Goal: Find specific page/section: Find specific page/section

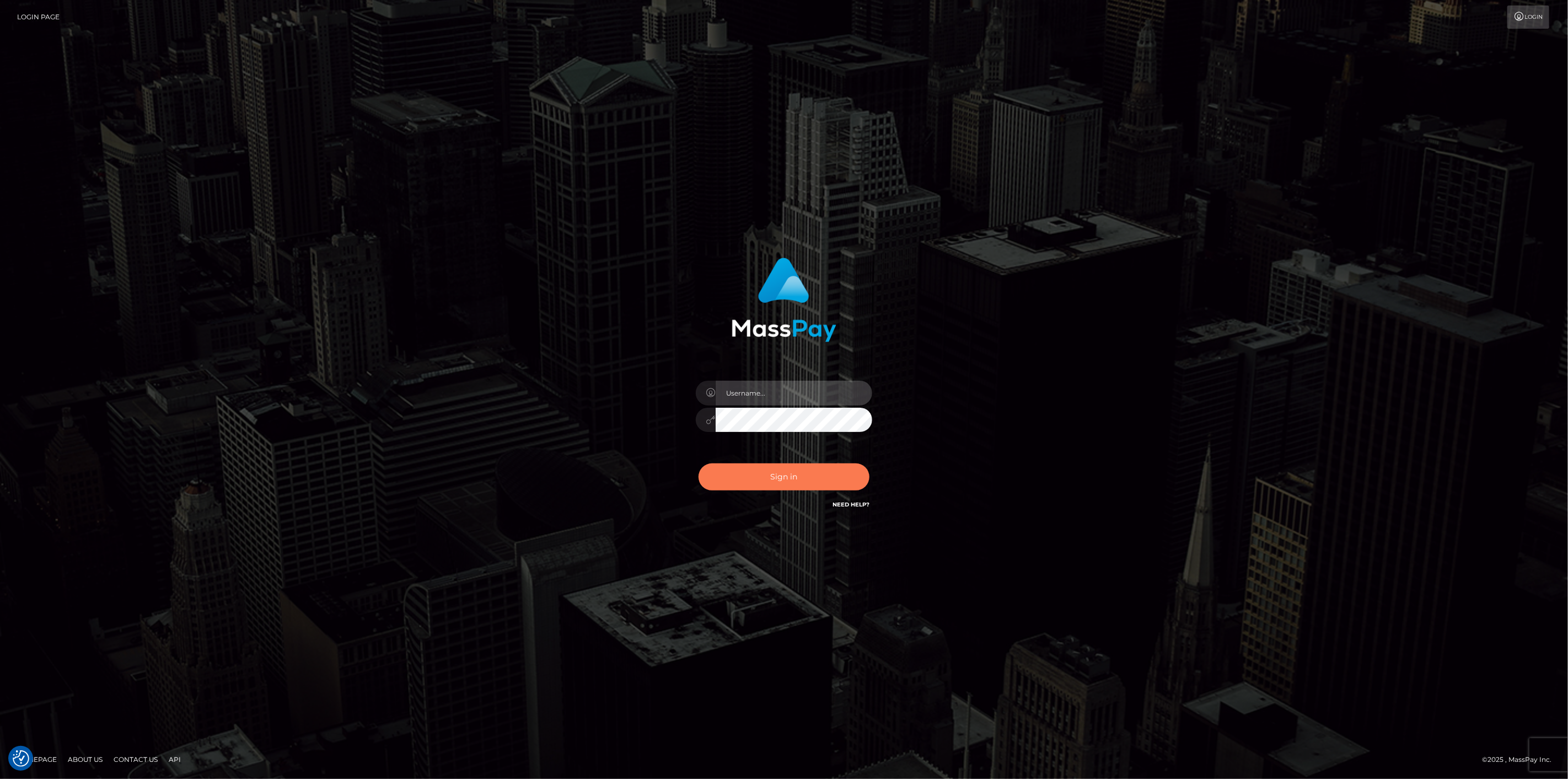
type input "scott.cm"
click at [786, 487] on button "Sign in" at bounding box center [783, 476] width 171 height 27
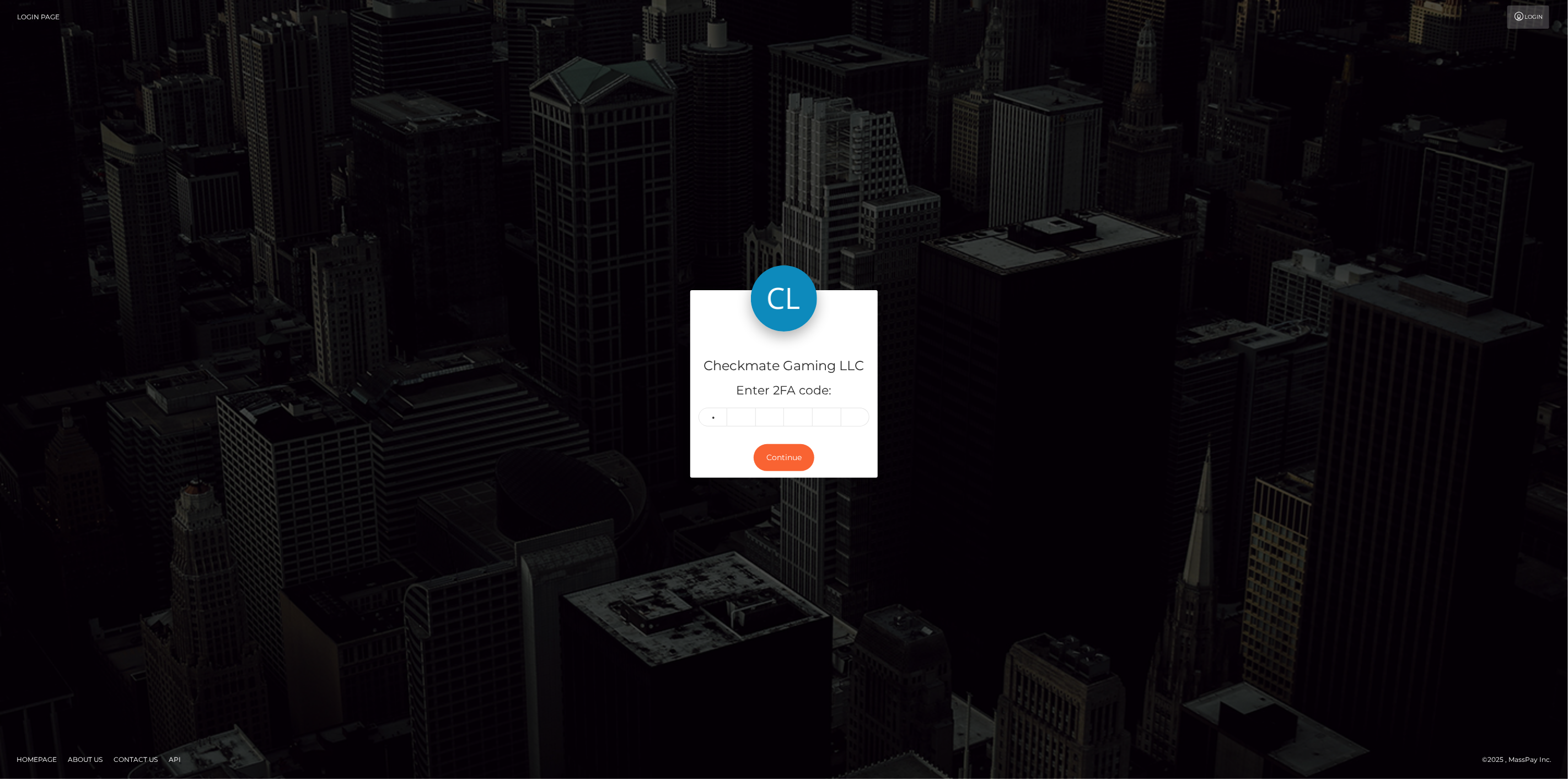
type input "4"
type input "2"
type input "0"
type input "4"
type input "3"
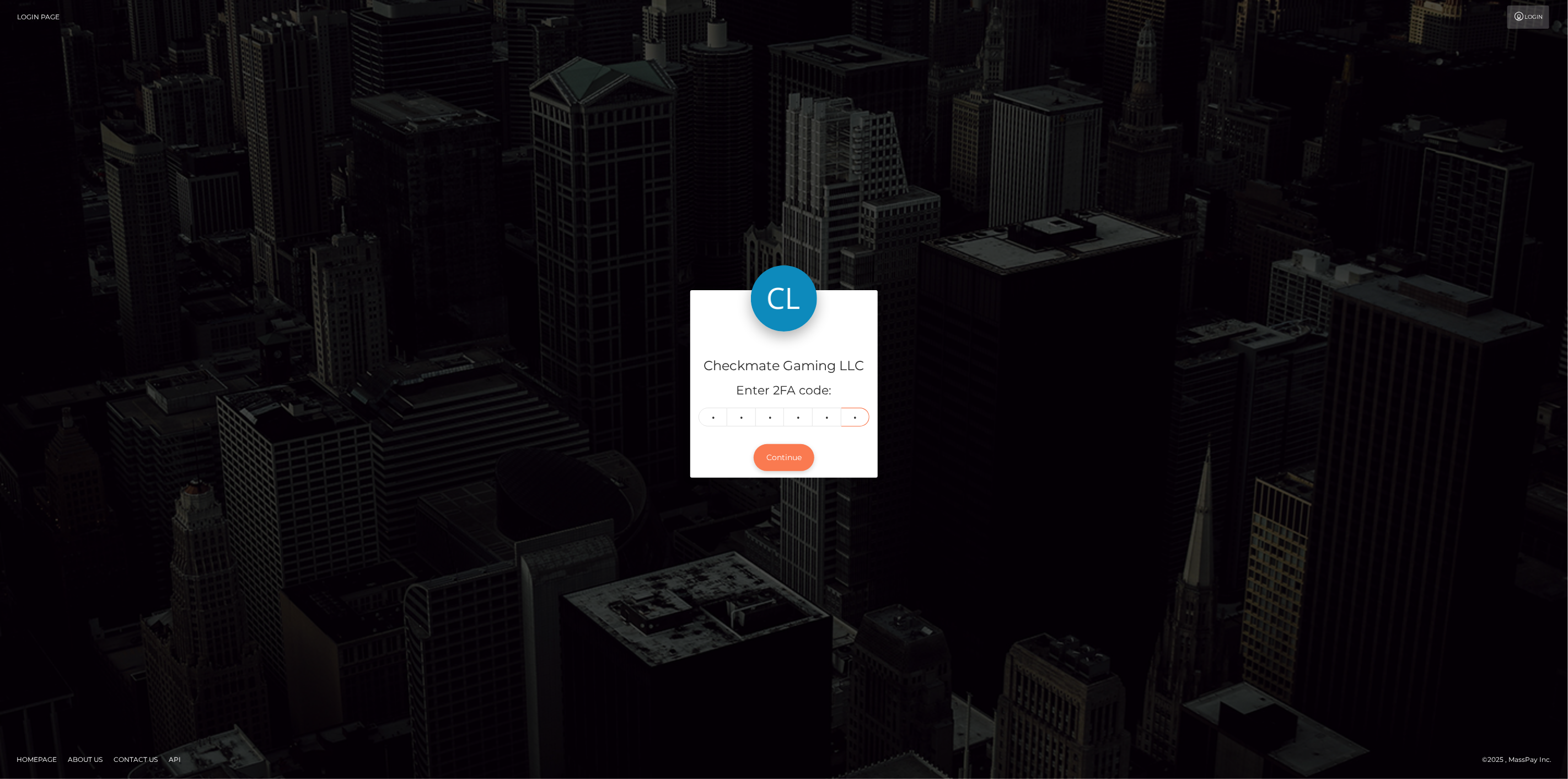
type input "1"
click at [781, 464] on button "Continue" at bounding box center [783, 457] width 60 height 27
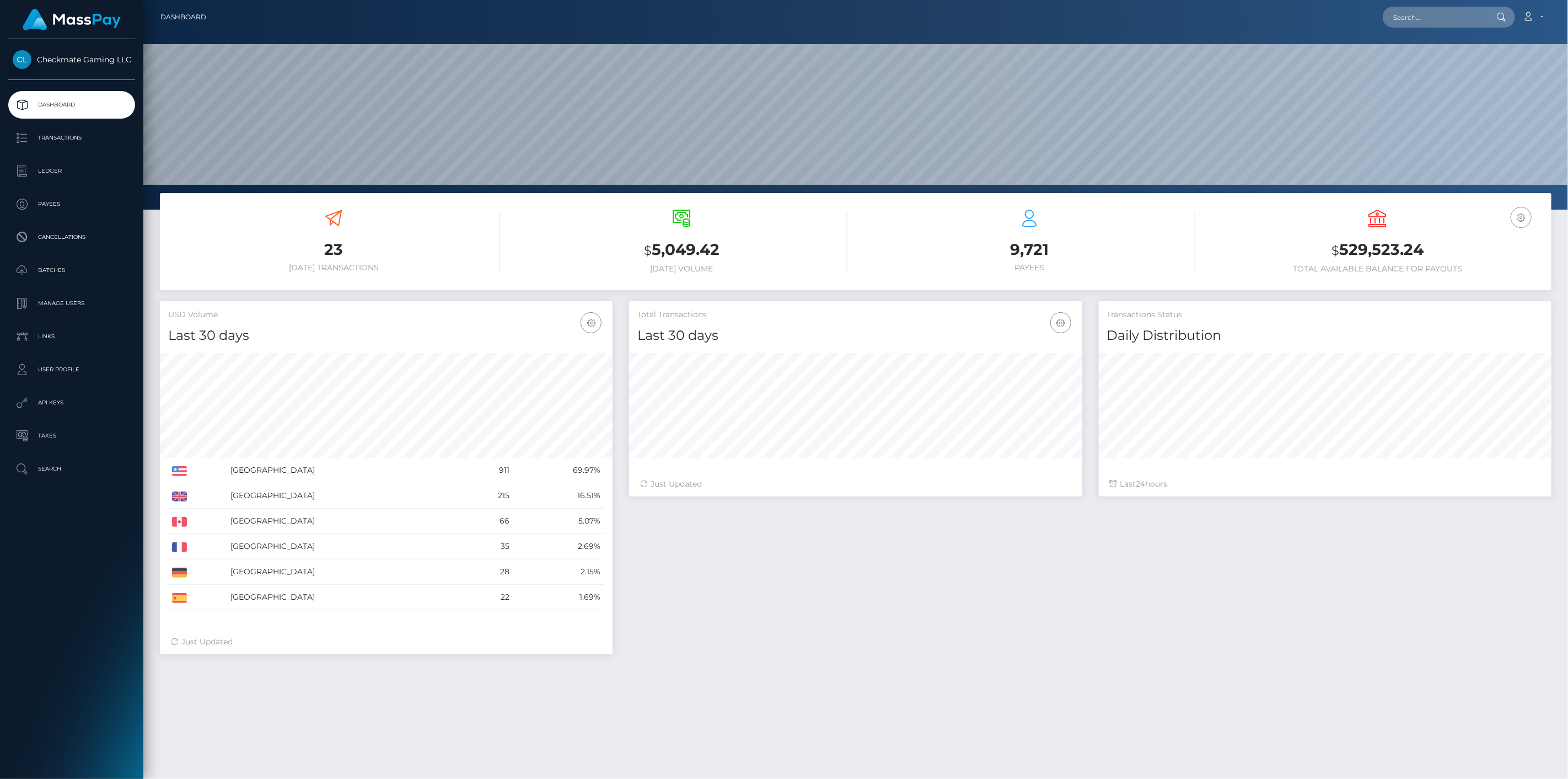
scroll to position [195, 453]
click at [51, 198] on p "Payees" at bounding box center [72, 205] width 118 height 17
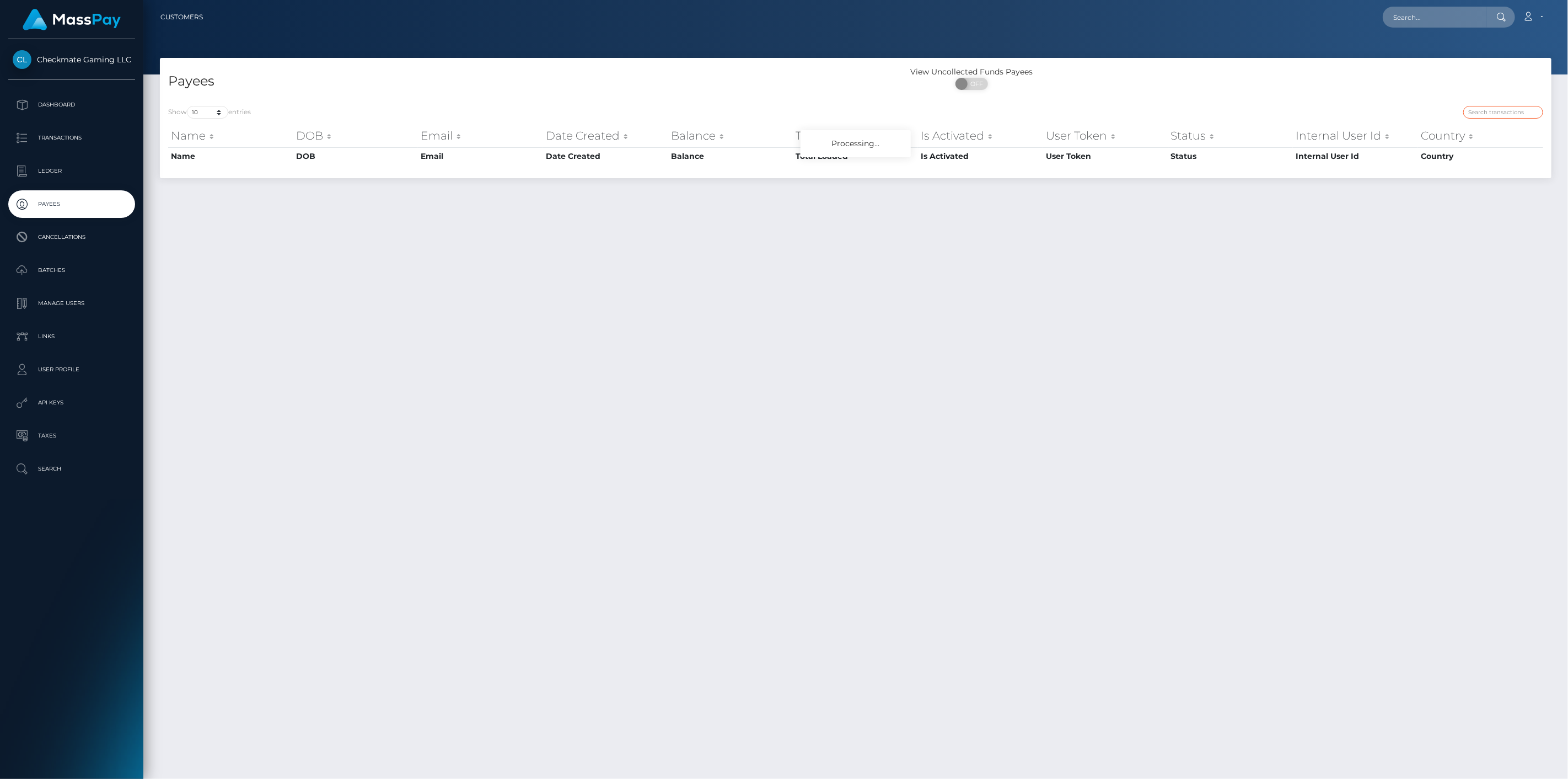
click at [1489, 114] on input "search" at bounding box center [1503, 112] width 80 height 13
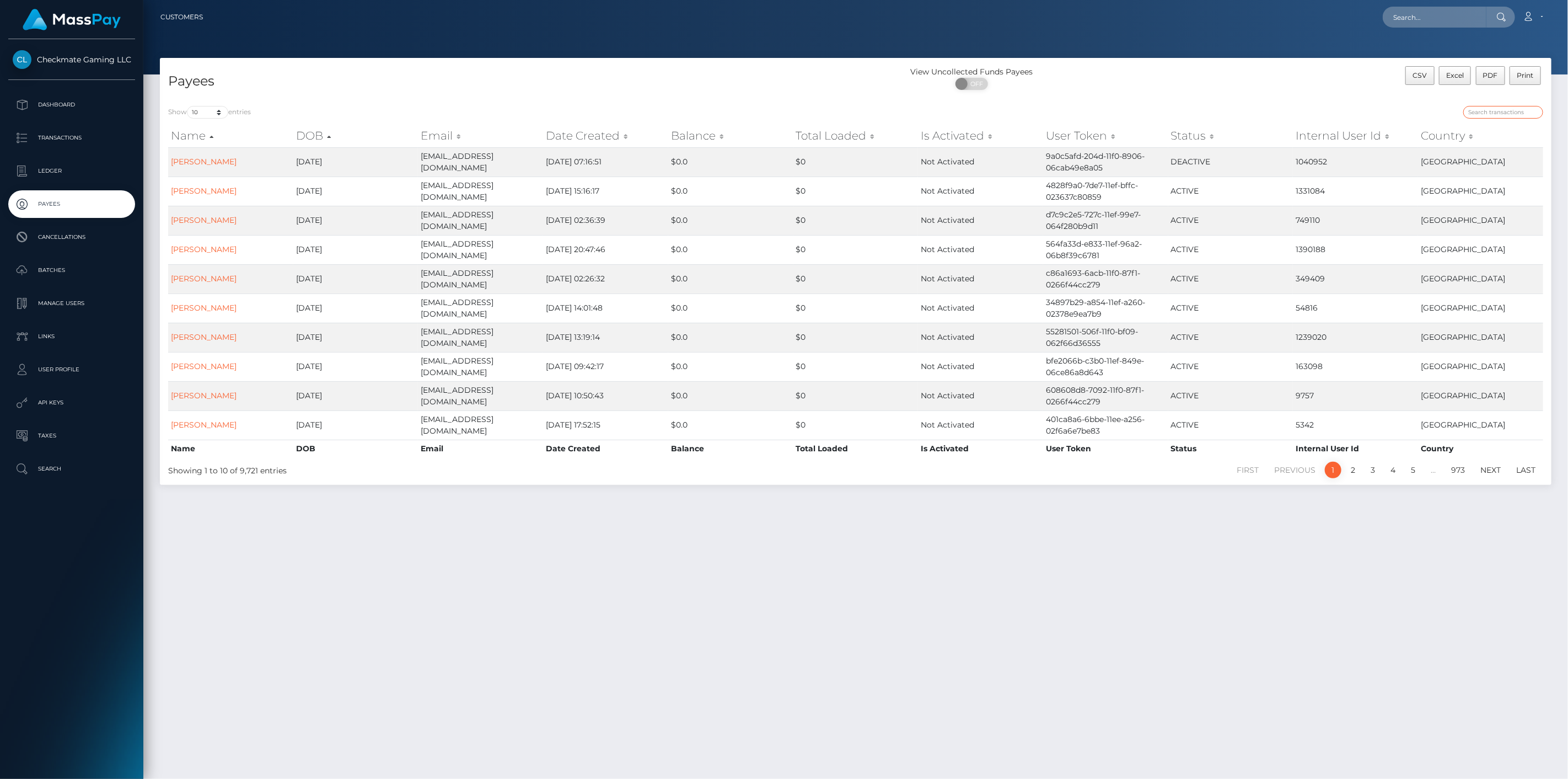
paste input "54019"
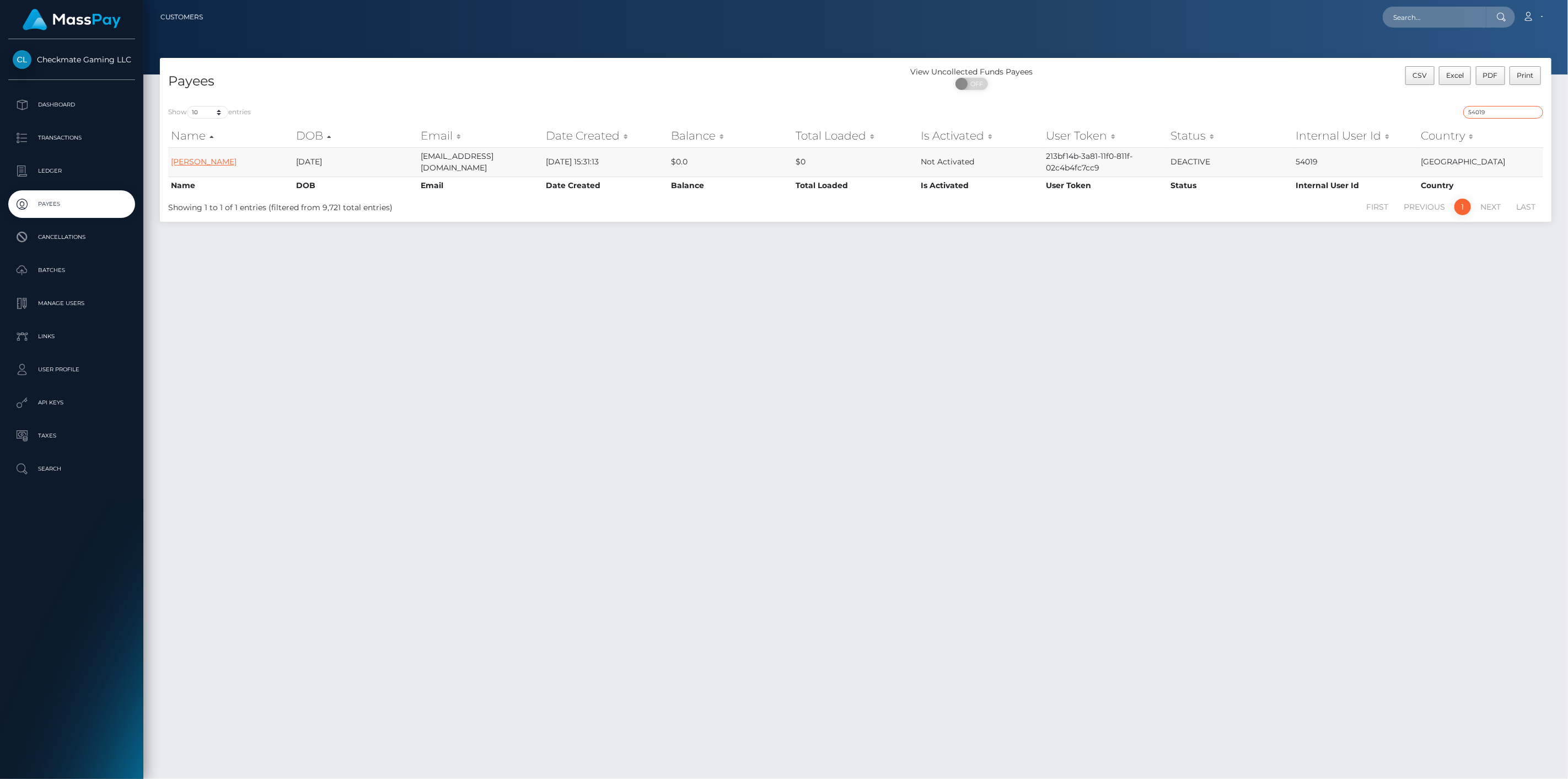
type input "54019"
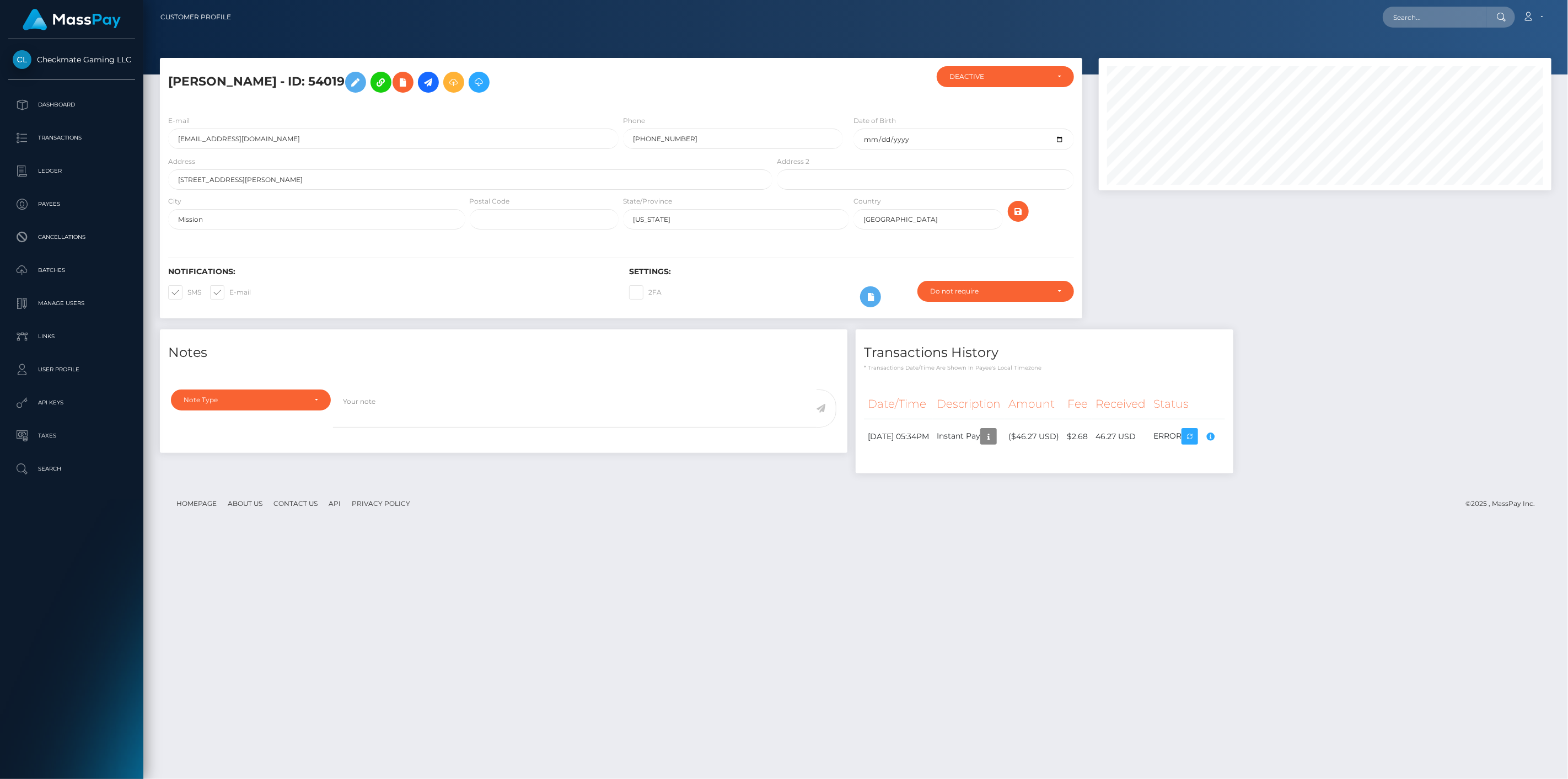
scroll to position [133, 453]
drag, startPoint x: 310, startPoint y: 80, endPoint x: 167, endPoint y: 74, distance: 143.1
click at [167, 74] on div "[PERSON_NAME] - ID: 54019" at bounding box center [467, 86] width 615 height 41
copy h5 "[PERSON_NAME] - ID: 54019"
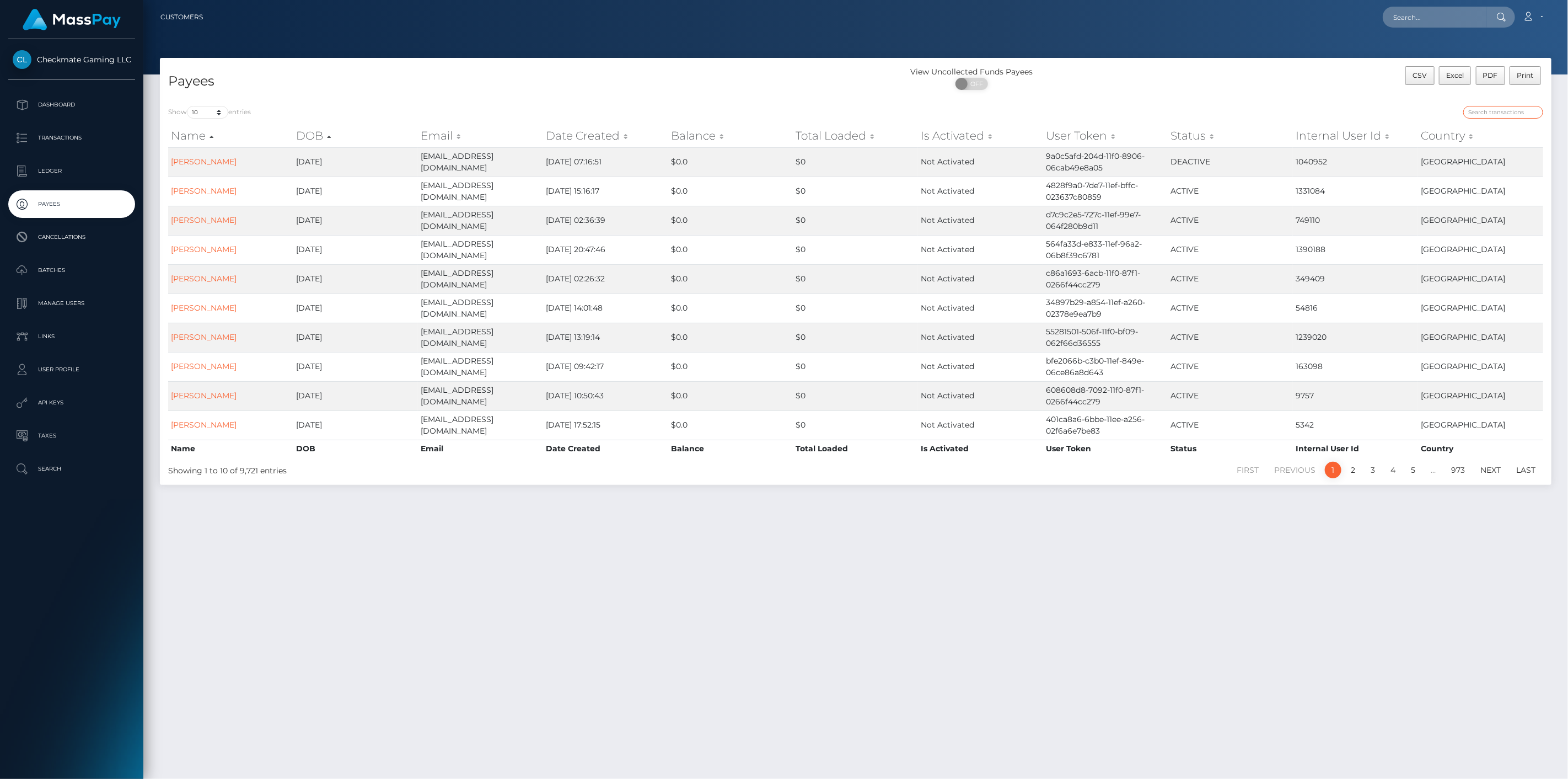
click at [1485, 110] on input "search" at bounding box center [1503, 112] width 80 height 13
paste input "1184968"
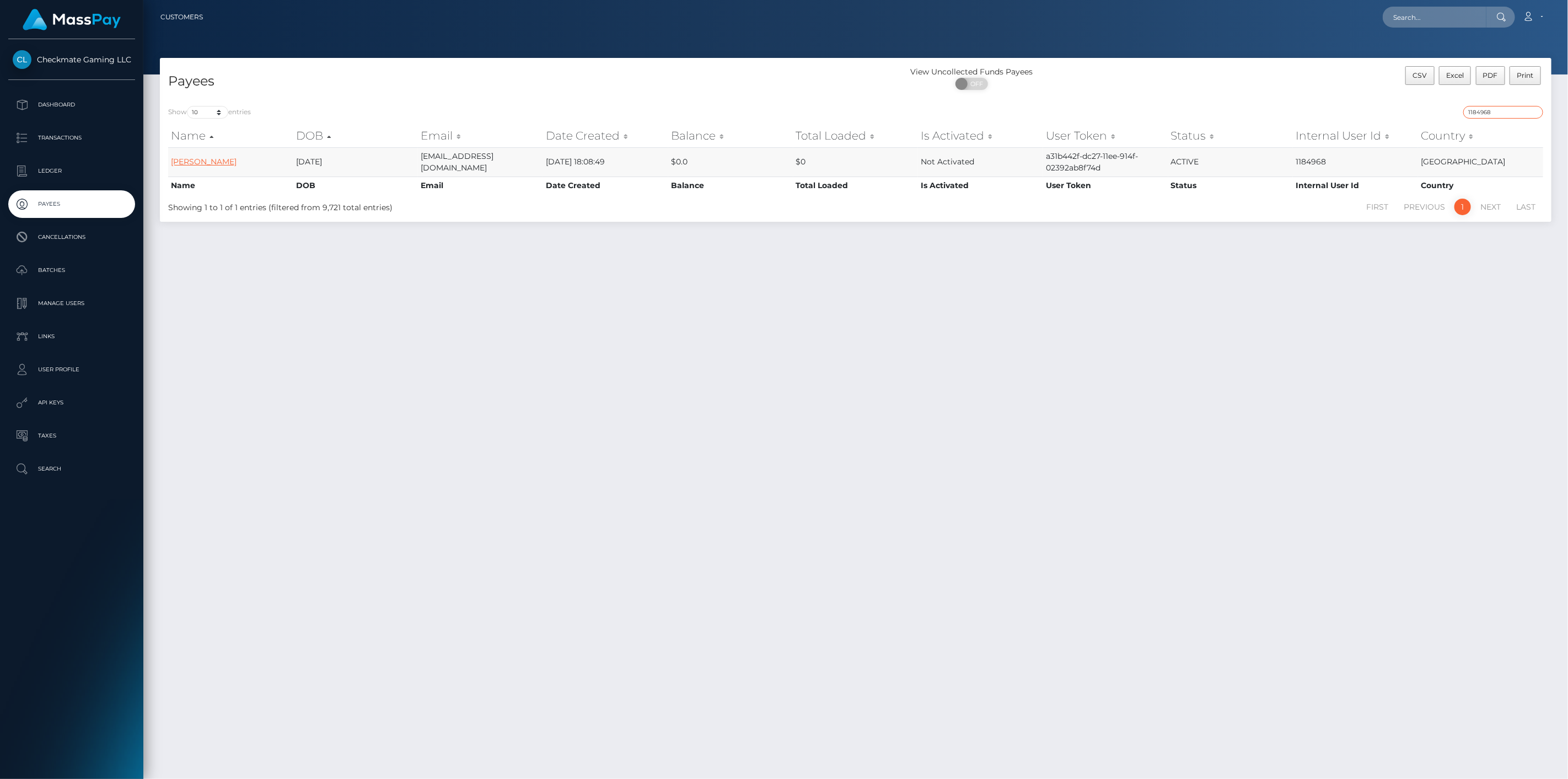
type input "1184968"
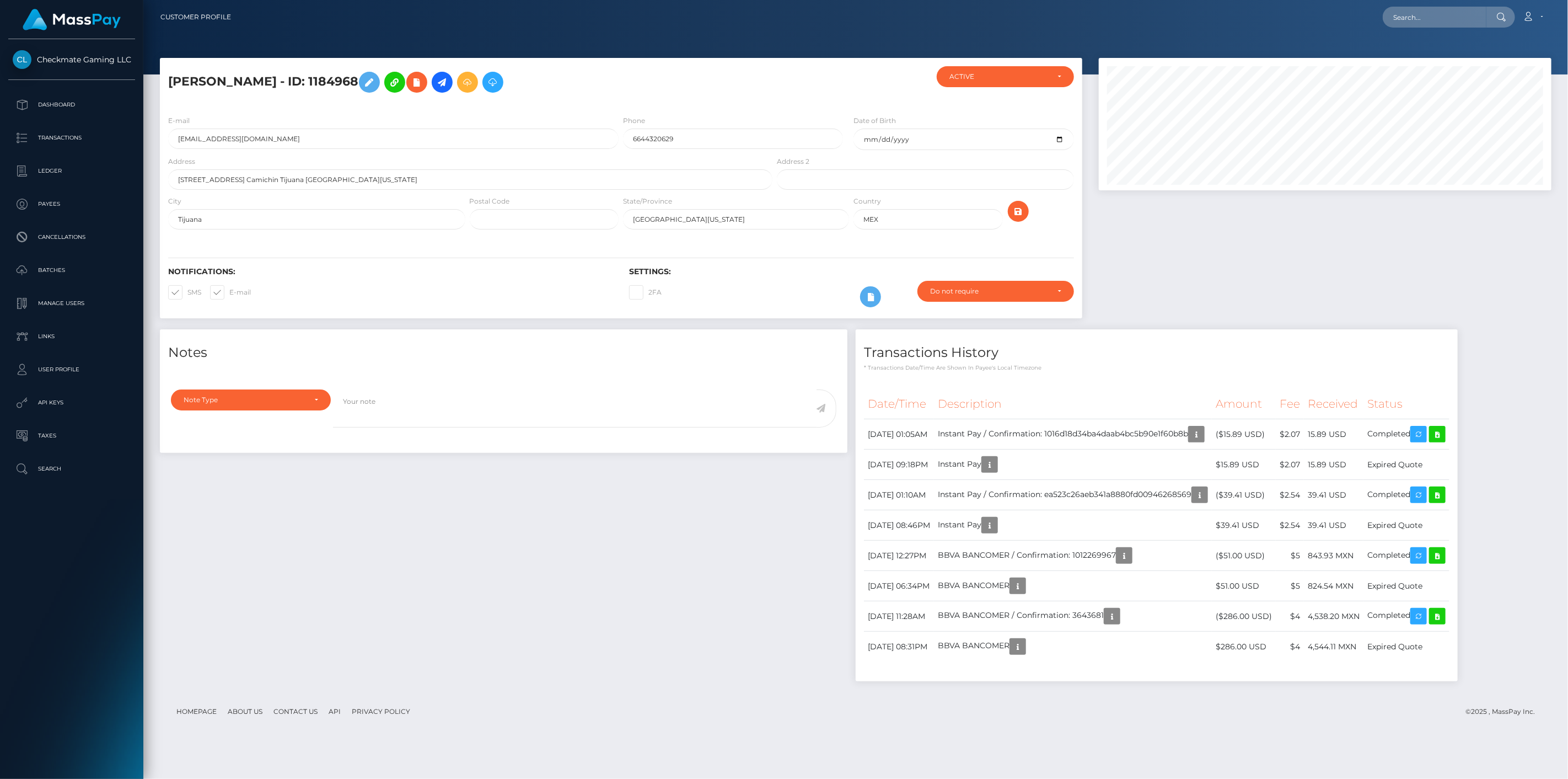
scroll to position [133, 453]
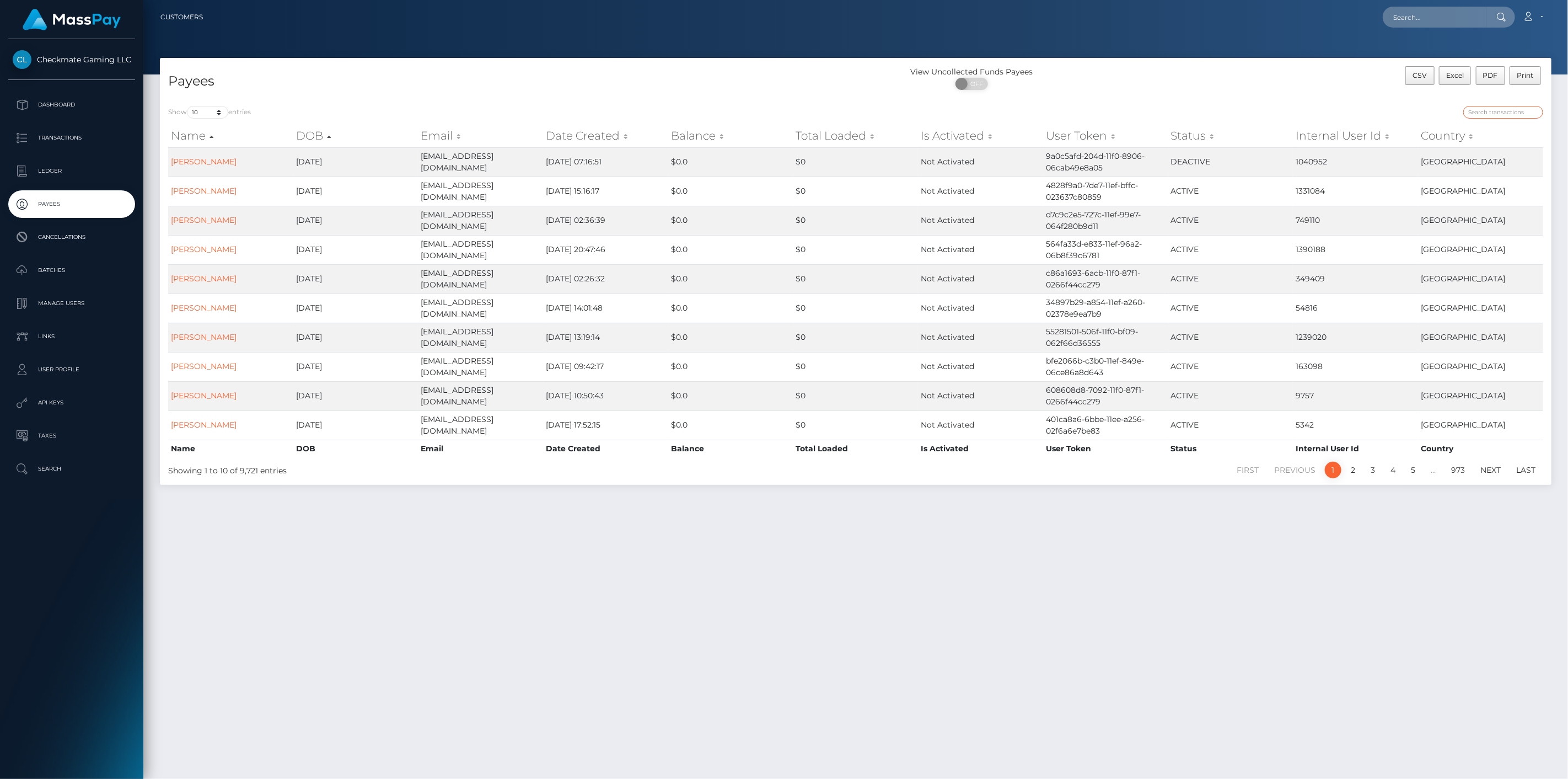
click at [1530, 113] on input "search" at bounding box center [1503, 112] width 80 height 13
paste input "1042449"
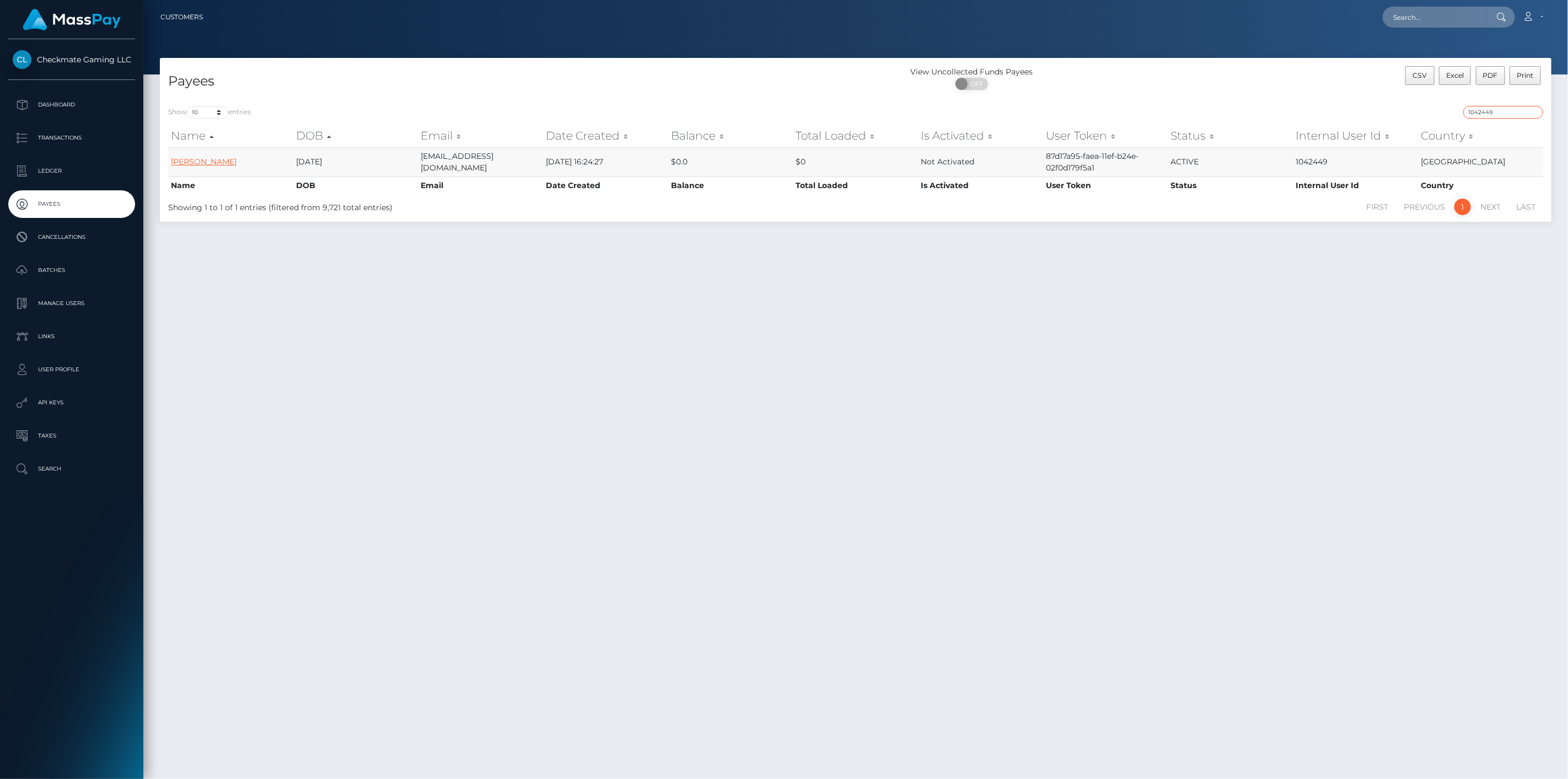
type input "1042449"
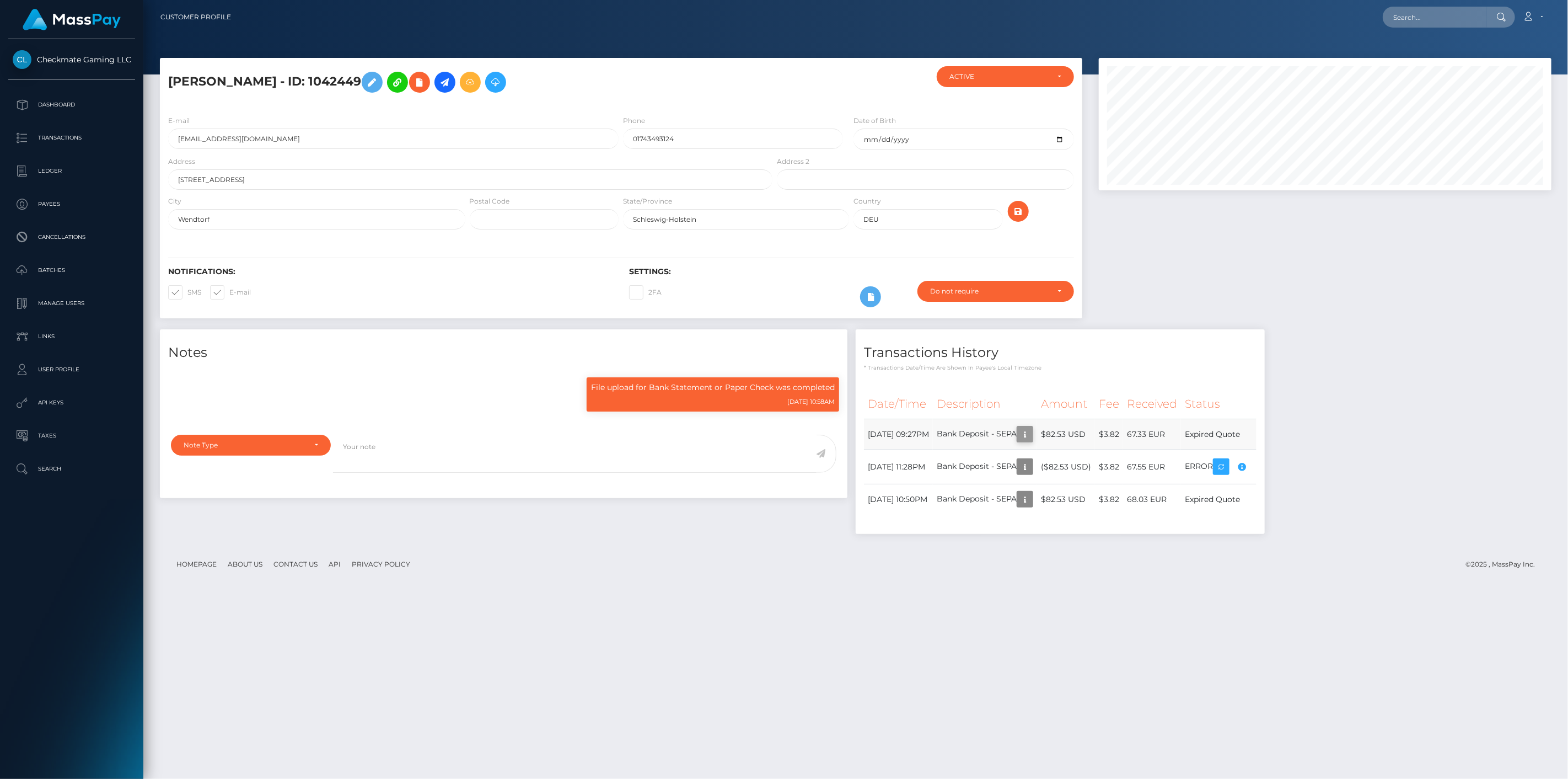
scroll to position [133, 453]
click at [1031, 434] on icon "button" at bounding box center [1024, 434] width 13 height 14
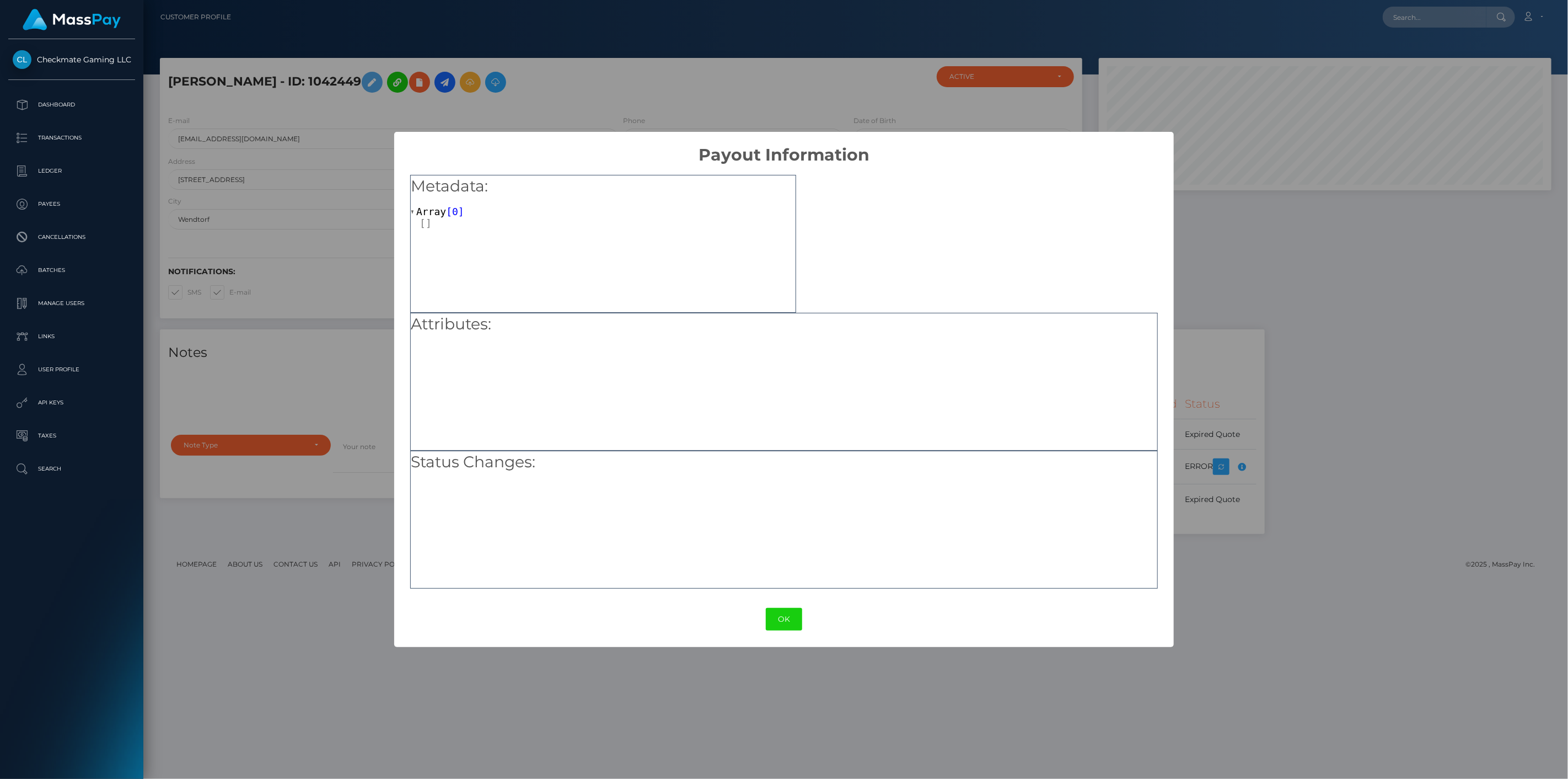
click at [1210, 329] on div "× Payout Information Metadata: Array [ 0 ] Attributes: Status Changes: OK No Ca…" at bounding box center [784, 389] width 1568 height 779
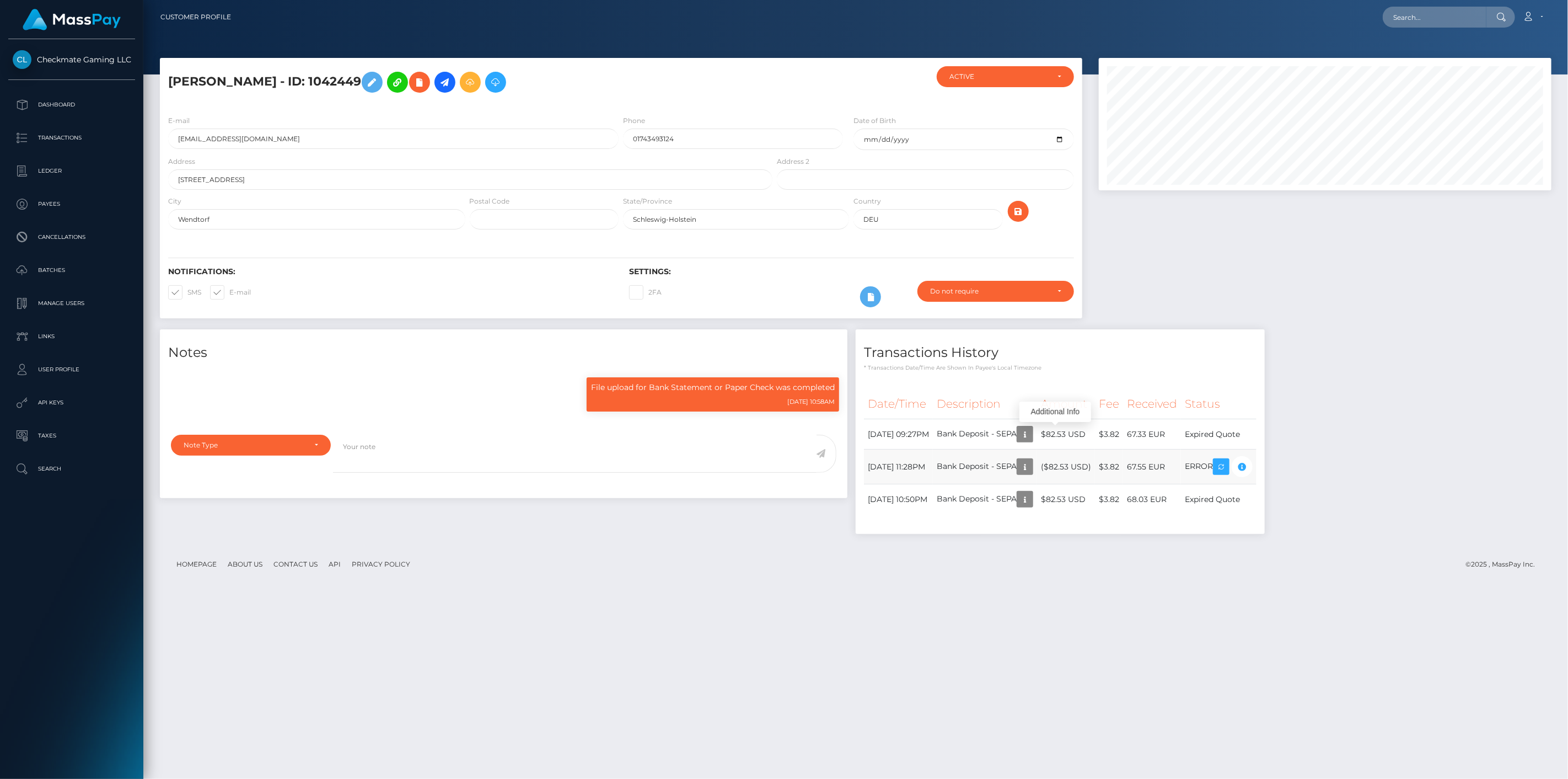
click at [1037, 466] on td "Bank Deposit - SEPA" at bounding box center [985, 466] width 104 height 34
click at [1031, 466] on icon "button" at bounding box center [1024, 466] width 13 height 14
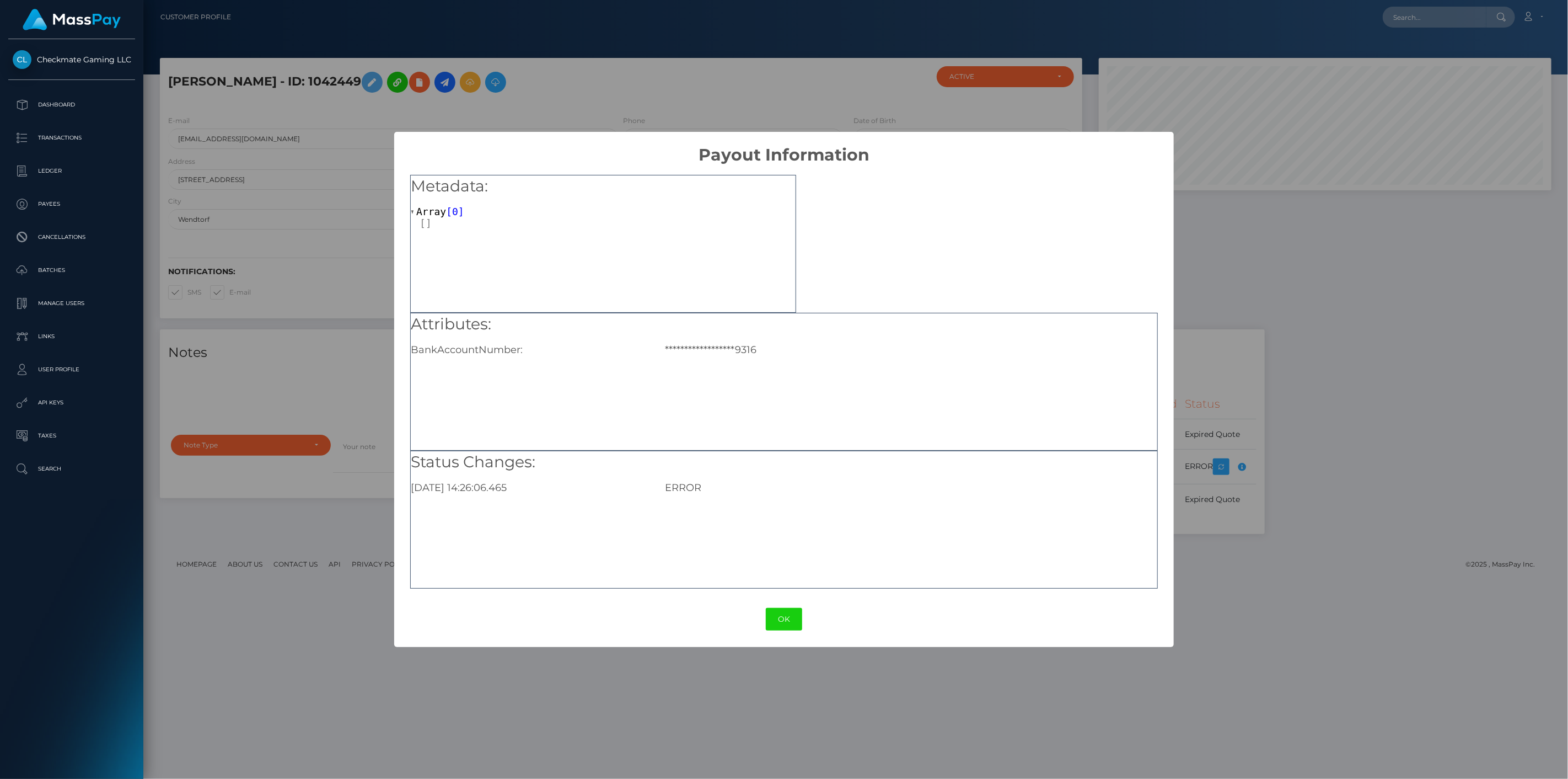
click at [1222, 326] on div "**********" at bounding box center [784, 389] width 1568 height 779
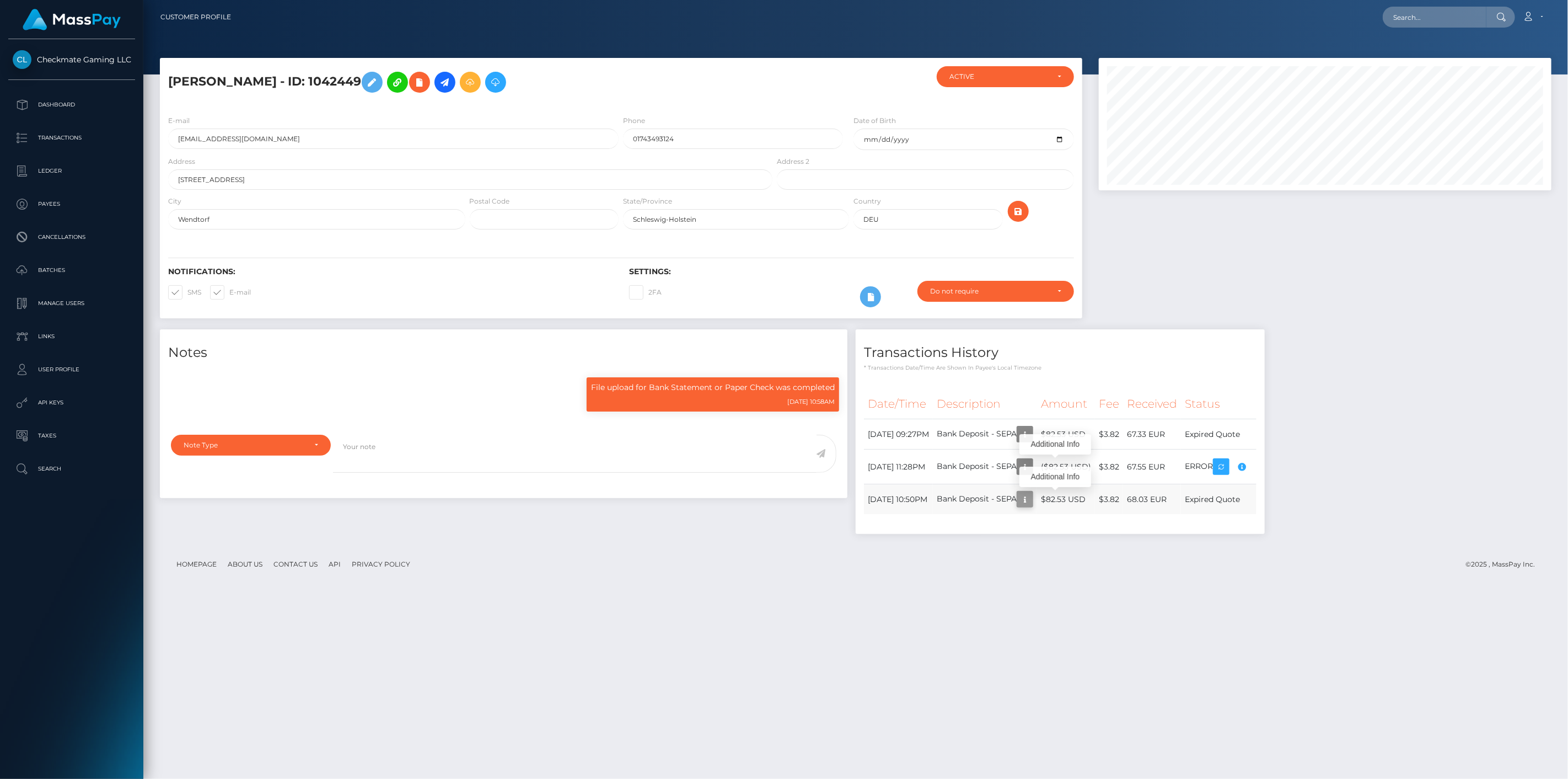
click at [1031, 496] on icon "button" at bounding box center [1024, 499] width 13 height 14
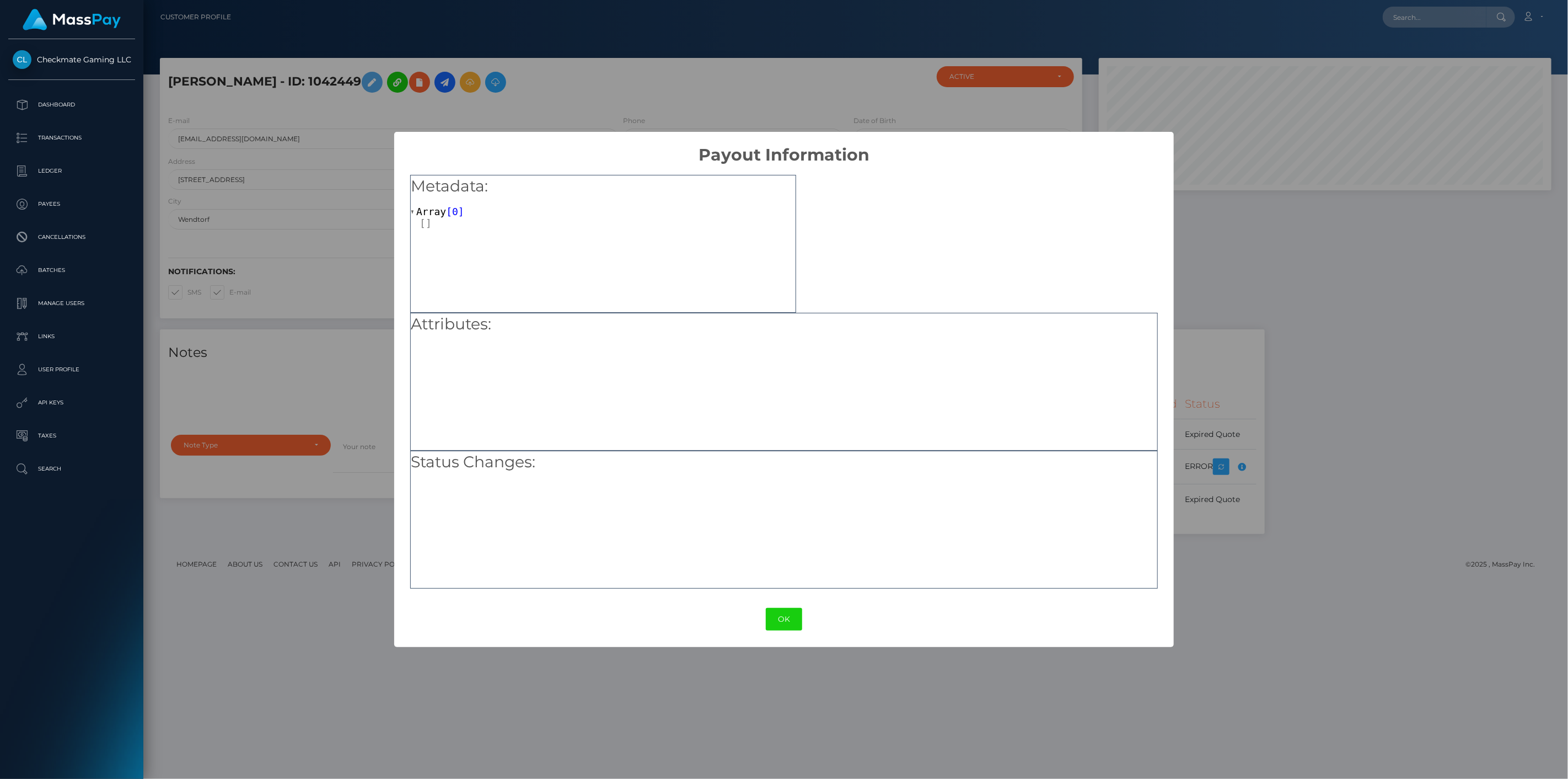
click at [1176, 357] on div "× Payout Information Metadata: Array [ 0 ] Attributes: Status Changes: OK No Ca…" at bounding box center [784, 389] width 1568 height 779
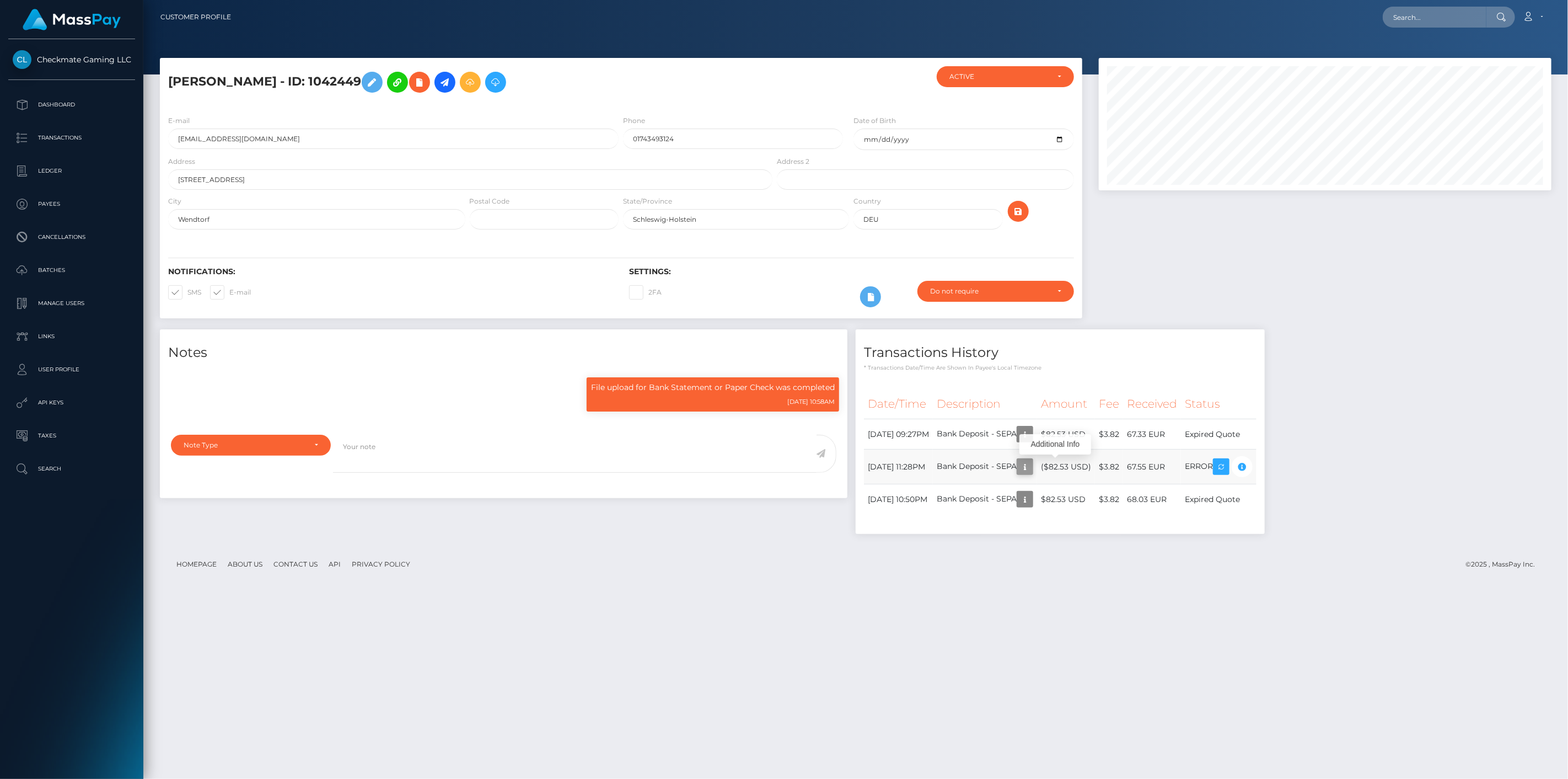
click at [1031, 461] on icon "button" at bounding box center [1024, 466] width 13 height 14
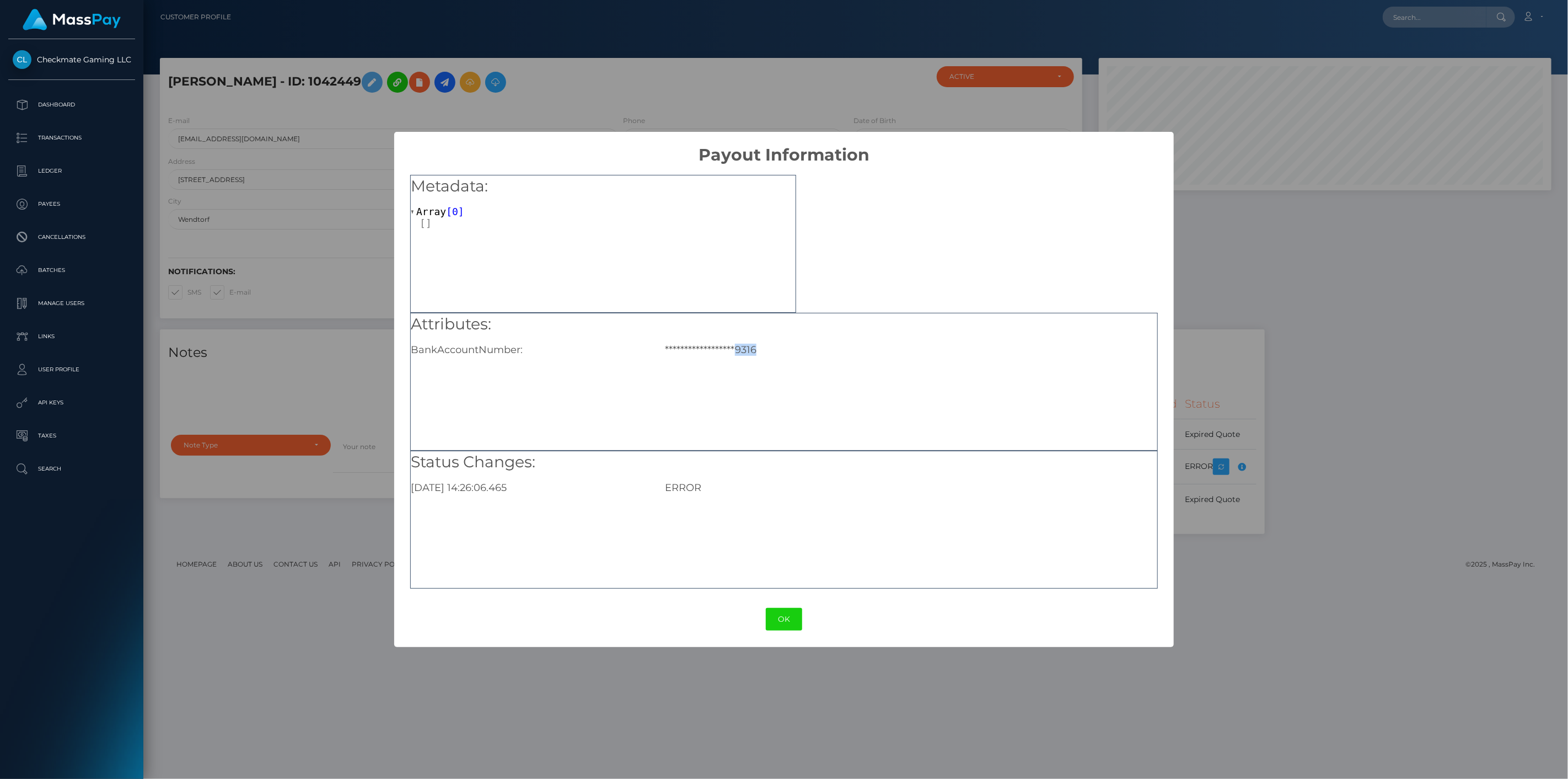
drag, startPoint x: 766, startPoint y: 349, endPoint x: 740, endPoint y: 346, distance: 26.2
click at [739, 348] on div "**********" at bounding box center [910, 350] width 508 height 12
copy div "9316"
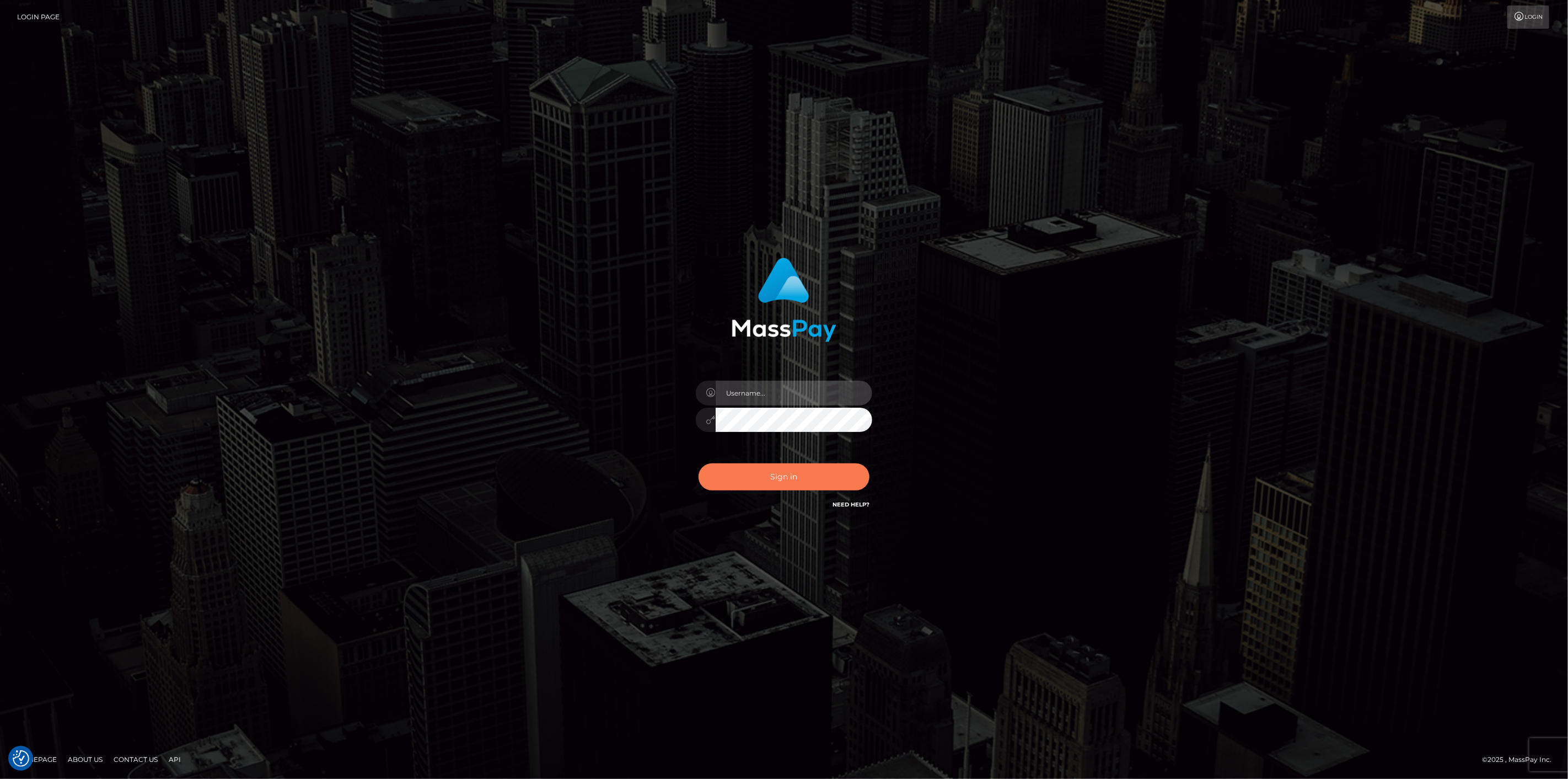
type input "scott.cm"
click at [824, 471] on button "Sign in" at bounding box center [783, 476] width 171 height 27
type input "[DOMAIN_NAME]"
click at [763, 472] on button "Sign in" at bounding box center [783, 476] width 171 height 27
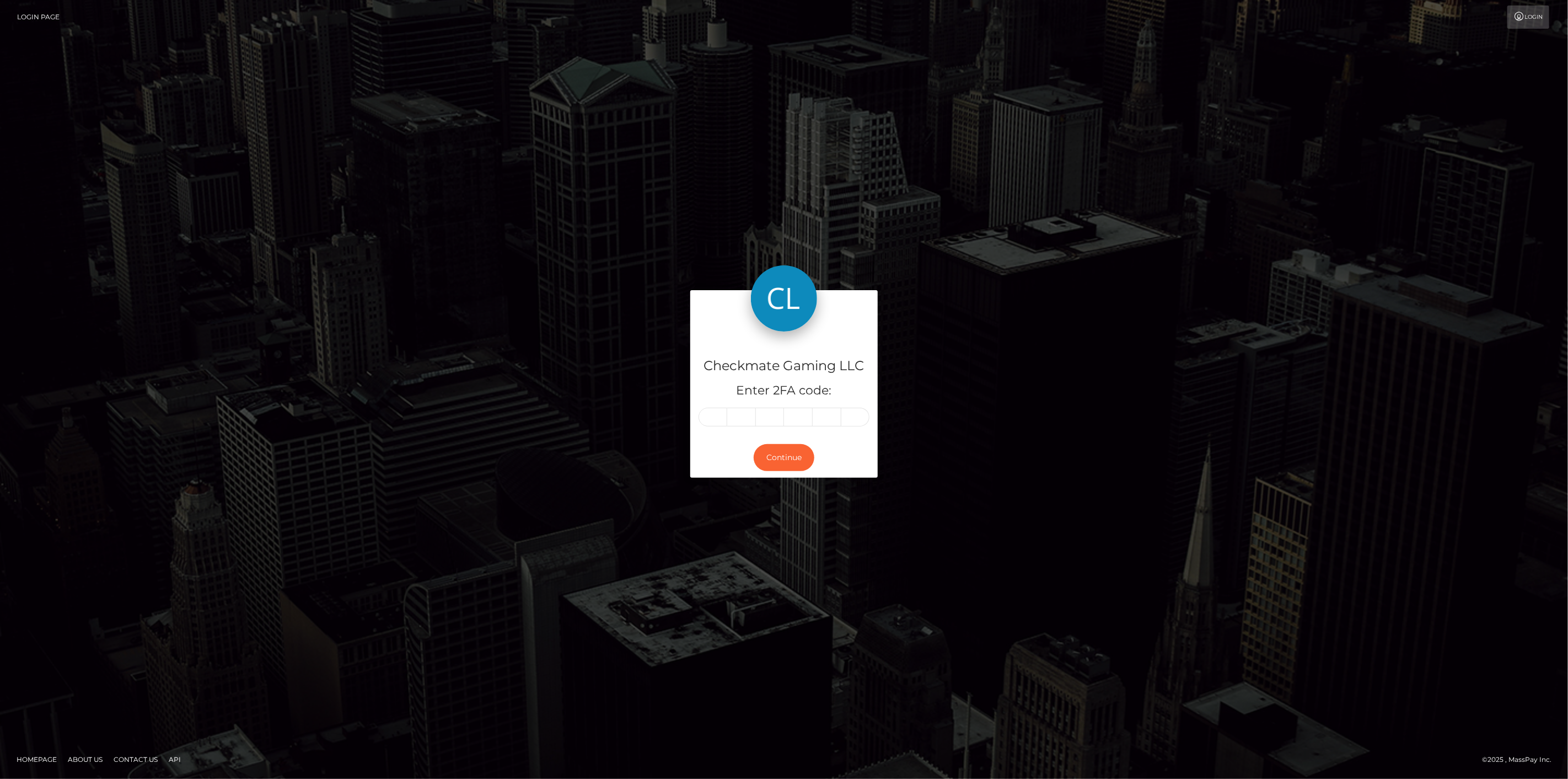
click at [715, 414] on input "text" at bounding box center [712, 417] width 28 height 18
type input "4"
type input "3"
type input "6"
type input "8"
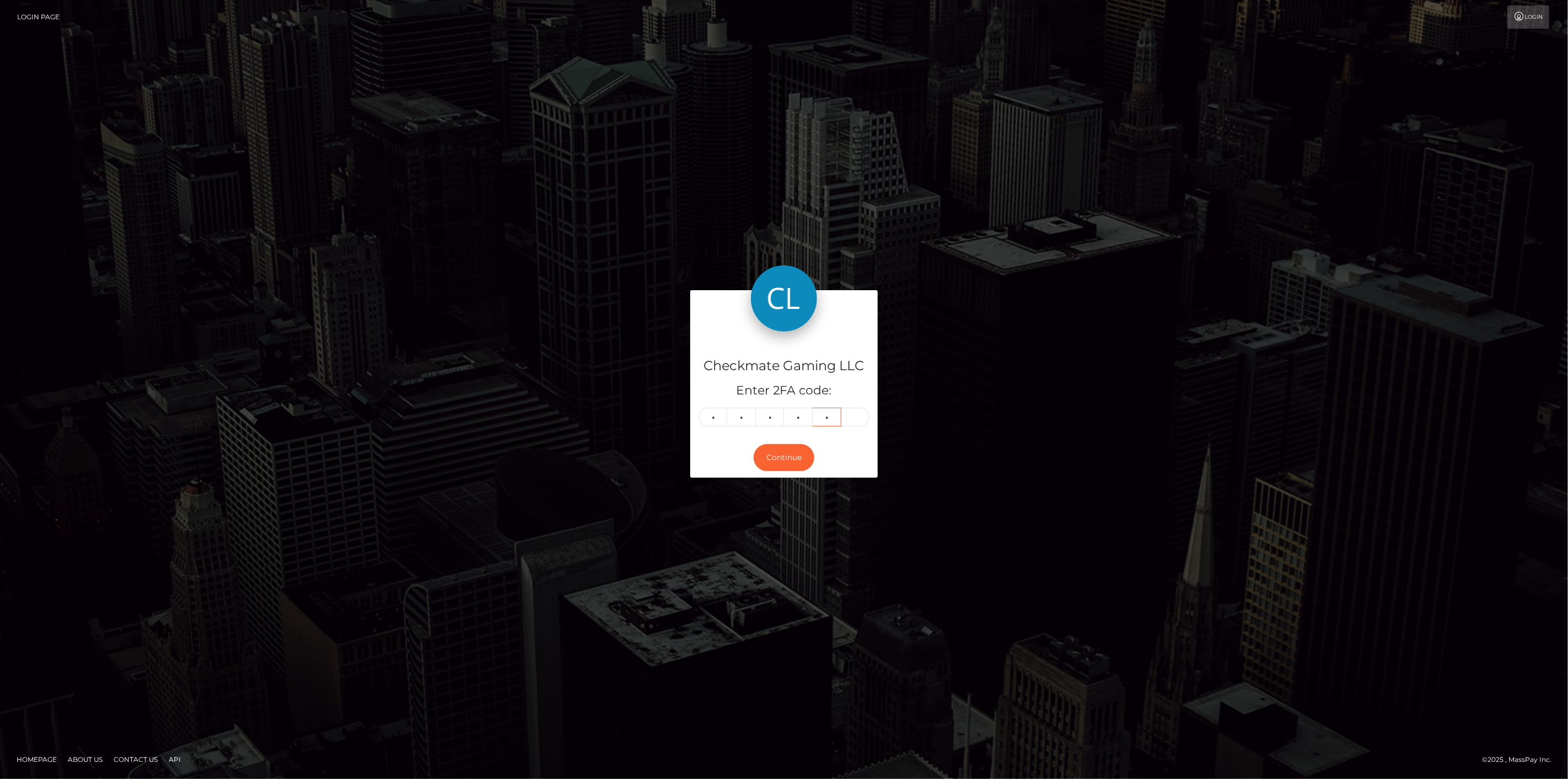
type input "8"
type input "2"
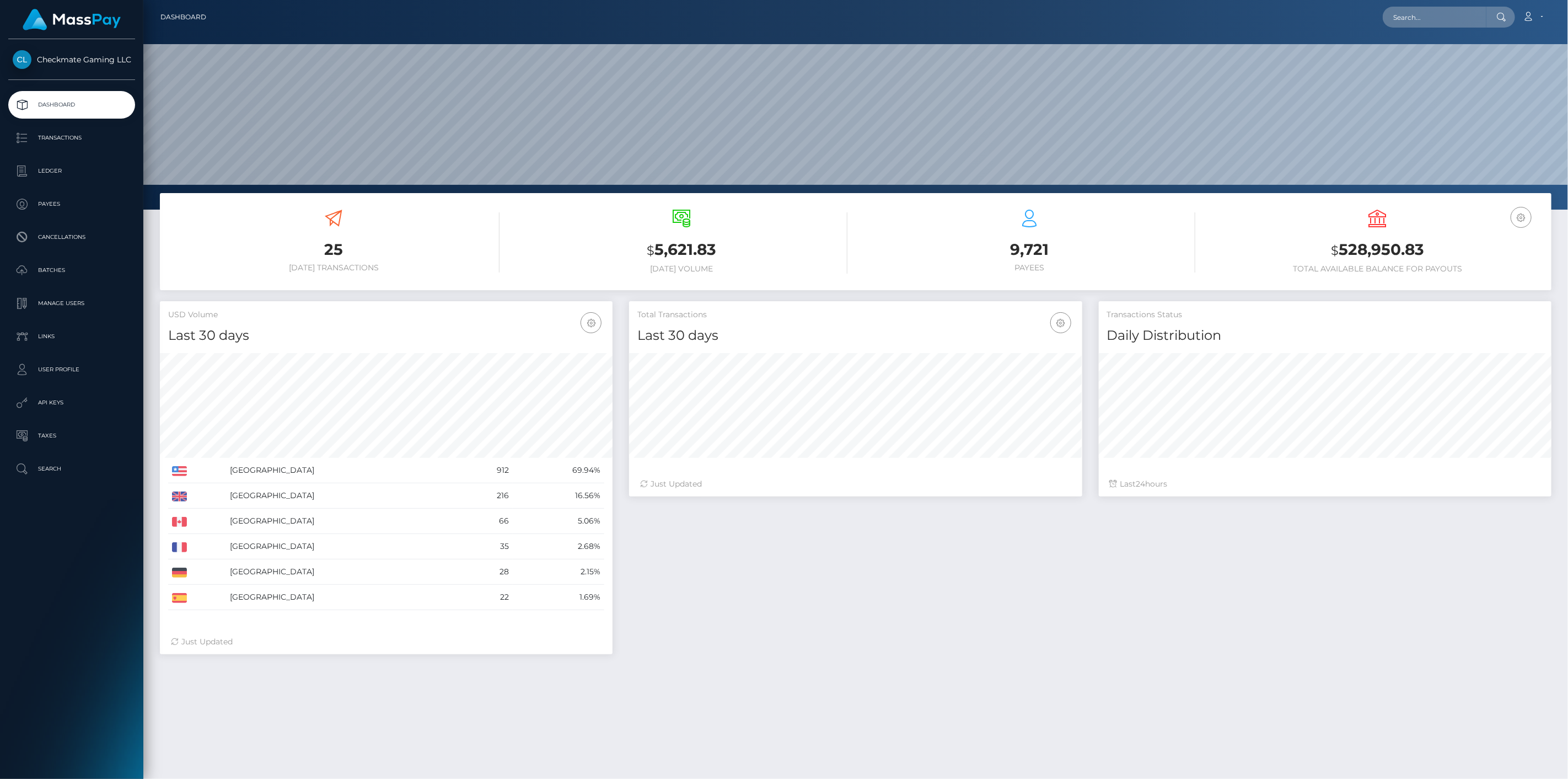
scroll to position [195, 453]
click at [77, 206] on p "Payees" at bounding box center [72, 205] width 118 height 17
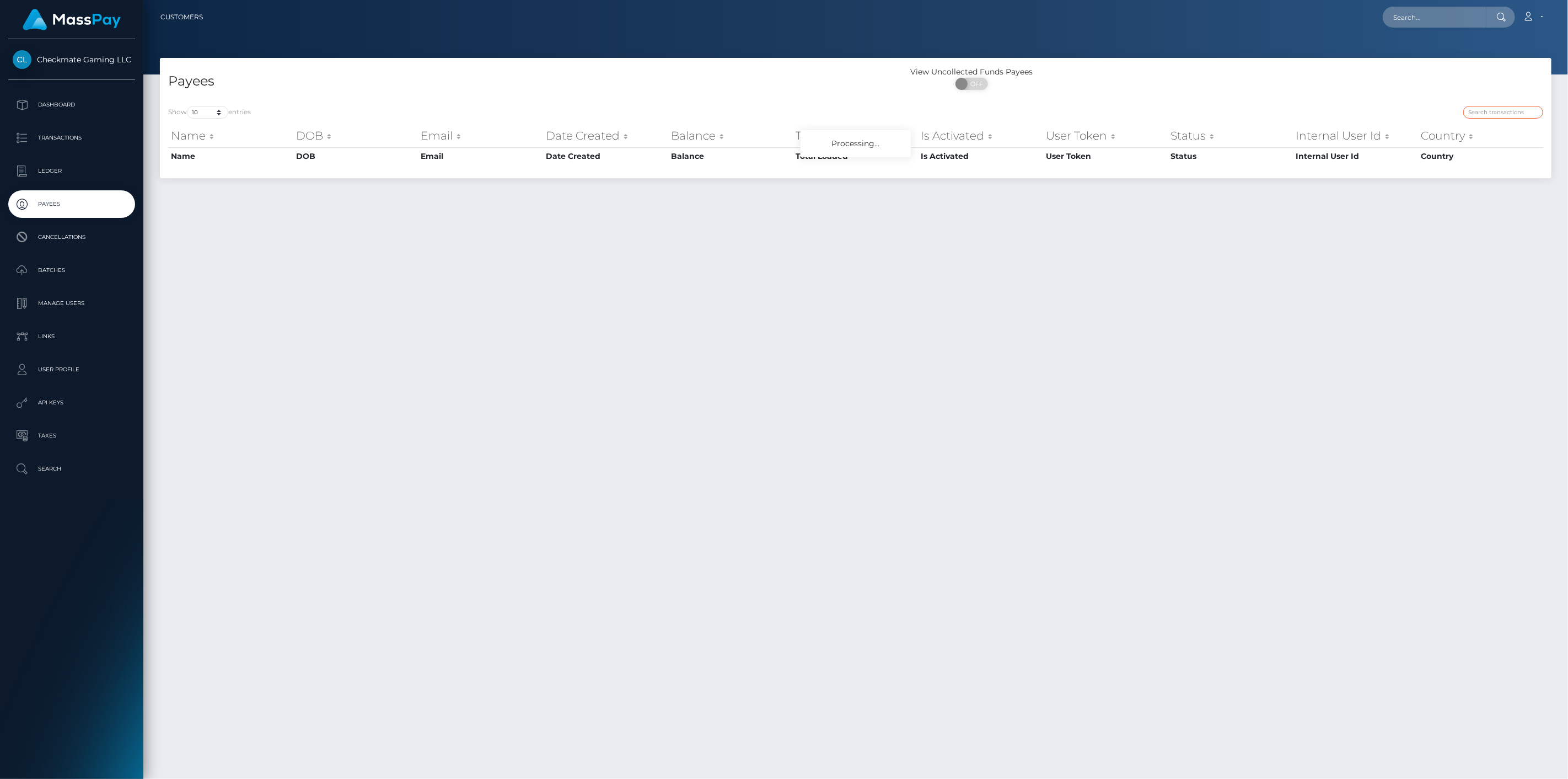
paste input "1299797"
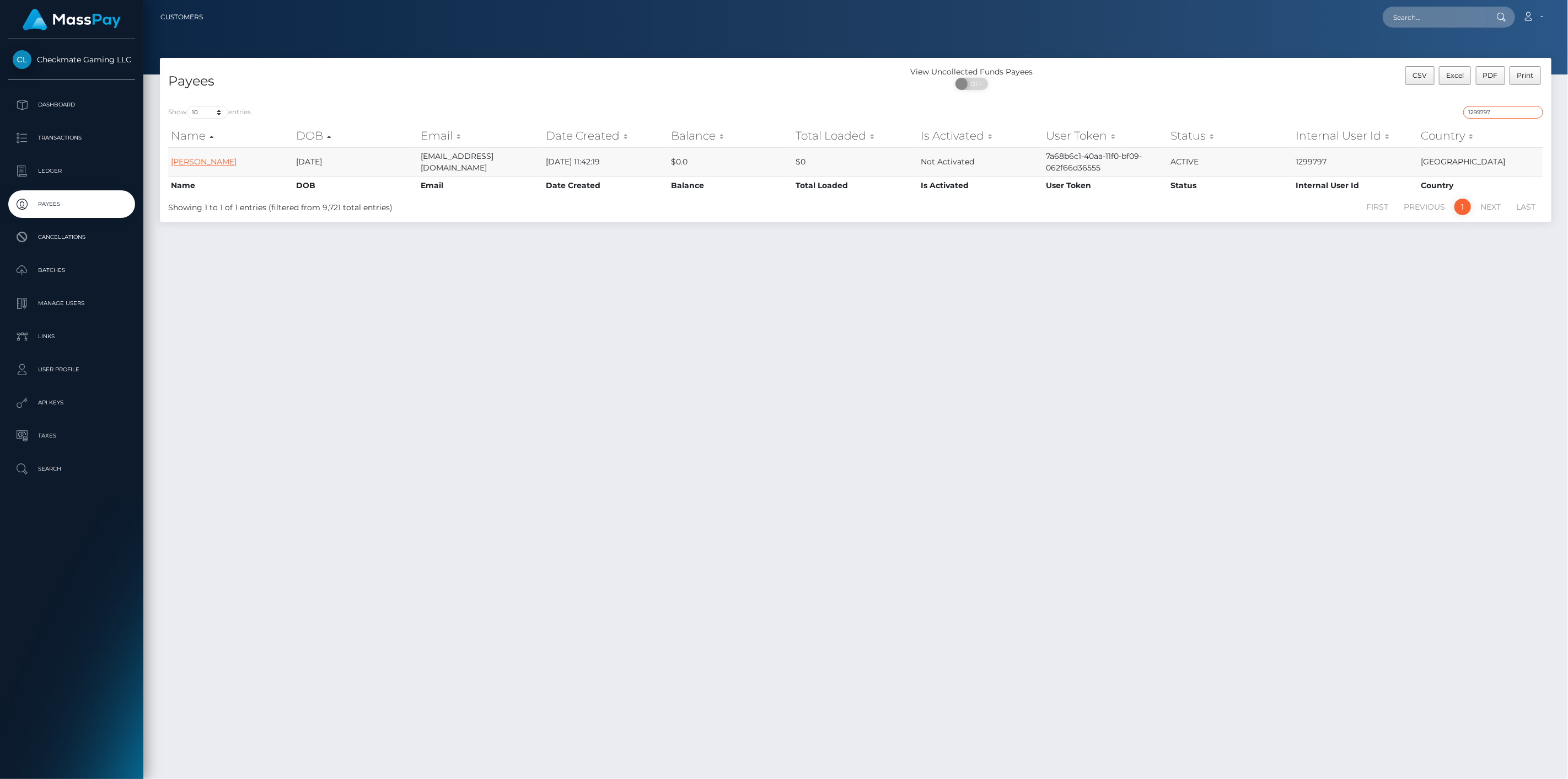
type input "1299797"
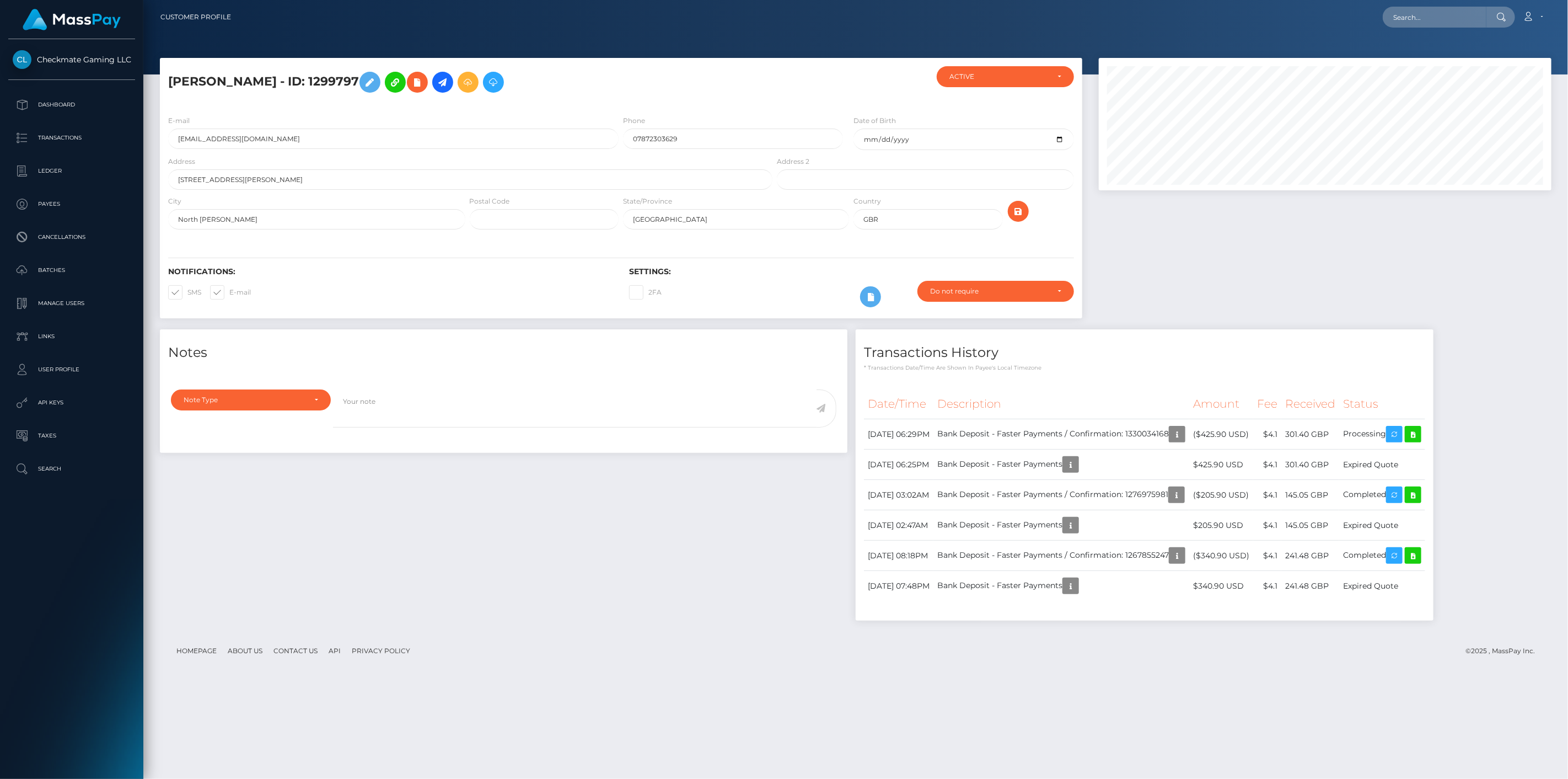
scroll to position [133, 453]
